Goal: Information Seeking & Learning: Find contact information

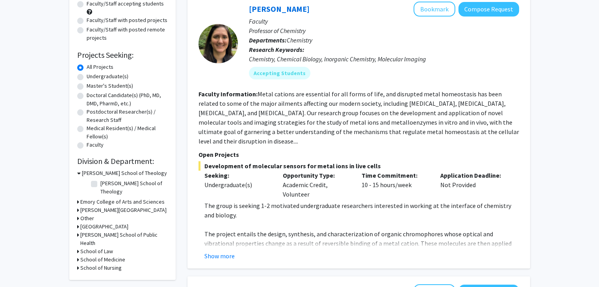
scroll to position [94, 0]
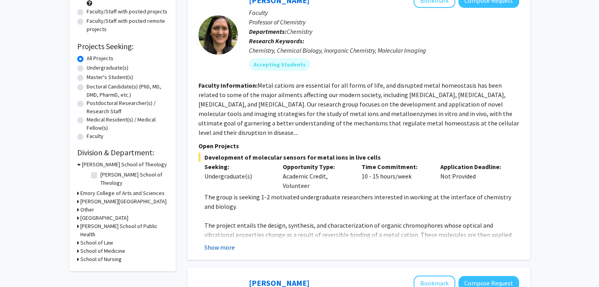
click at [218, 243] on button "Show more" at bounding box center [219, 247] width 30 height 9
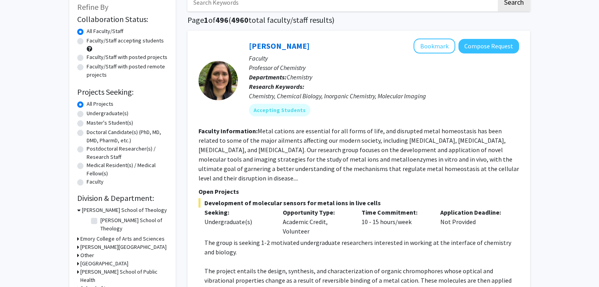
scroll to position [0, 0]
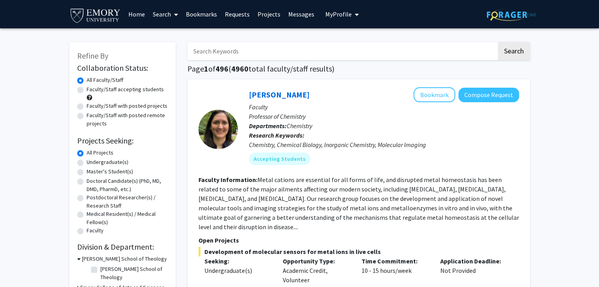
click at [137, 90] on label "Faculty/Staff accepting students" at bounding box center [125, 89] width 77 height 8
click at [92, 90] on input "Faculty/Staff accepting students" at bounding box center [89, 87] width 5 height 5
radio input "true"
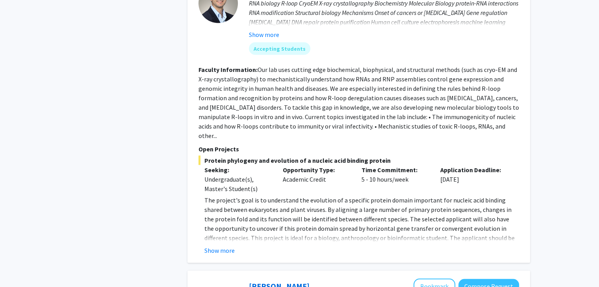
scroll to position [1541, 0]
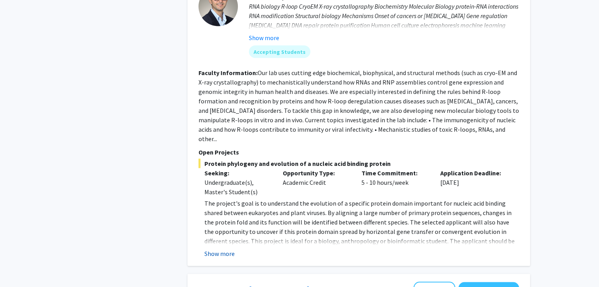
click at [213, 249] on button "Show more" at bounding box center [219, 253] width 30 height 9
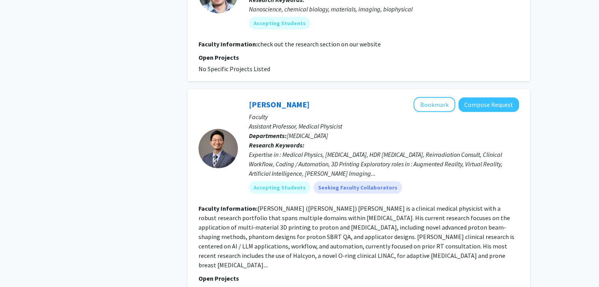
scroll to position [2327, 0]
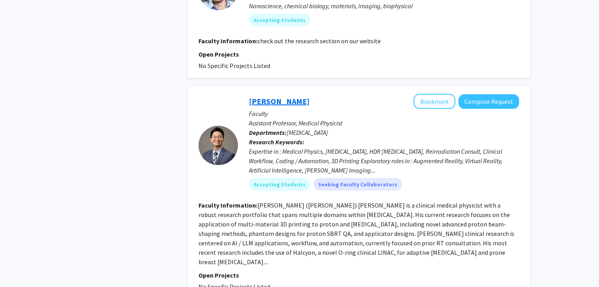
click at [268, 96] on link "[PERSON_NAME]" at bounding box center [279, 101] width 61 height 10
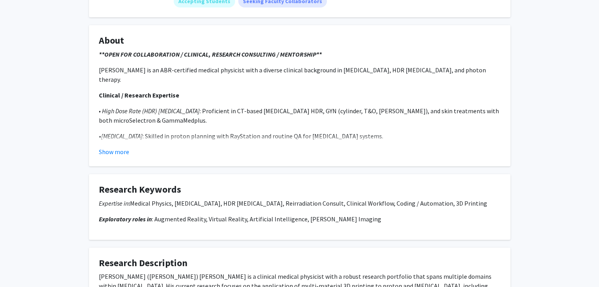
scroll to position [121, 0]
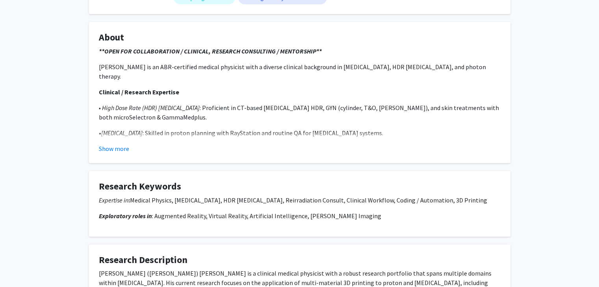
click at [398, 146] on div "Show more" at bounding box center [299, 148] width 401 height 9
click at [113, 148] on button "Show more" at bounding box center [114, 148] width 30 height 9
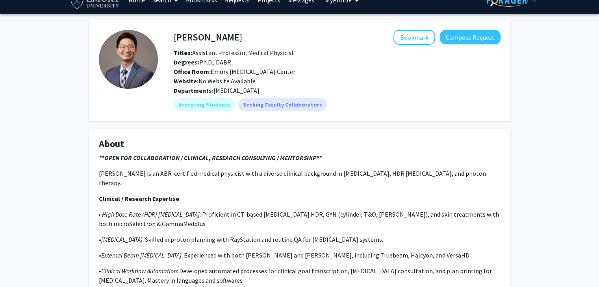
scroll to position [13, 0]
